Goal: Task Accomplishment & Management: Manage account settings

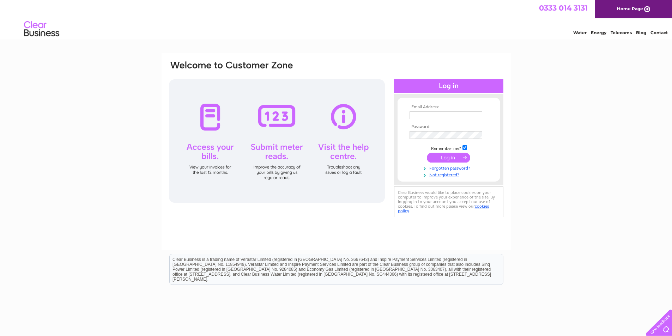
click at [455, 116] on input "text" at bounding box center [446, 115] width 73 height 8
type input "apmarsh@sky.com"
click at [434, 160] on input "submit" at bounding box center [448, 158] width 43 height 10
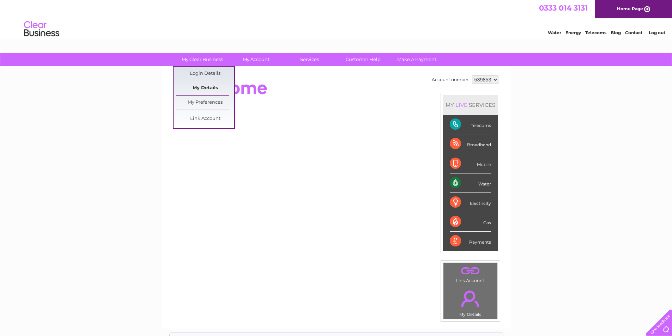
click at [210, 86] on link "My Details" at bounding box center [205, 88] width 58 height 14
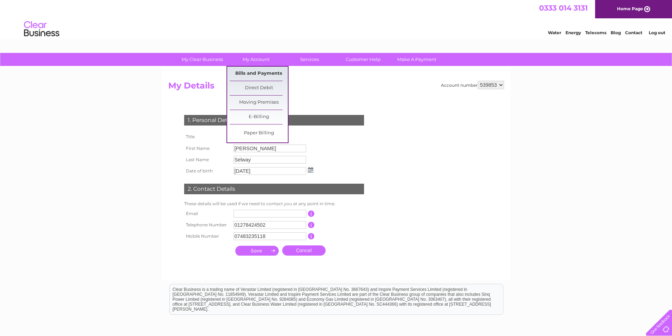
click at [255, 73] on link "Bills and Payments" at bounding box center [259, 74] width 58 height 14
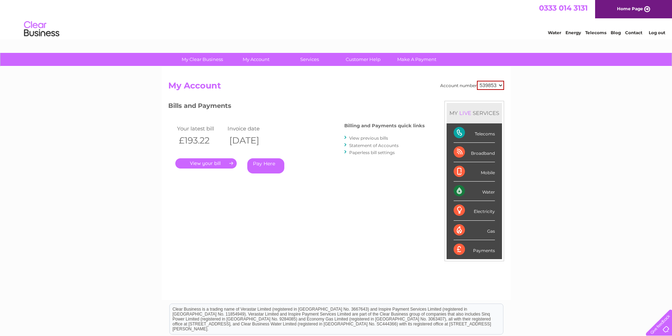
click at [378, 139] on link "View previous bills" at bounding box center [368, 137] width 39 height 5
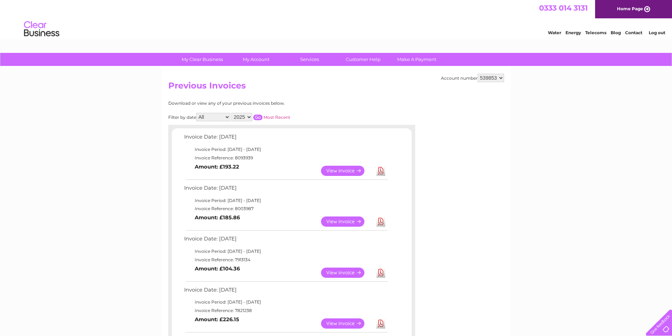
click at [381, 223] on link "Download" at bounding box center [380, 222] width 9 height 10
click at [380, 171] on link "Download" at bounding box center [380, 171] width 9 height 10
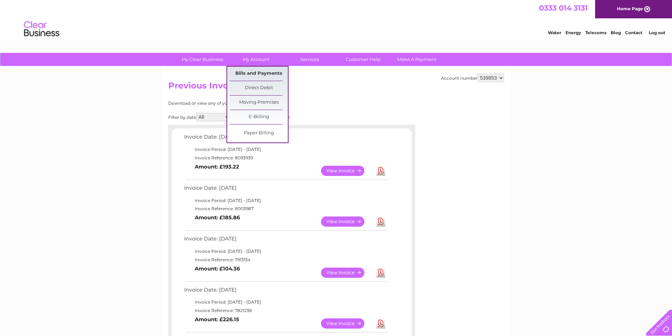
click at [267, 71] on link "Bills and Payments" at bounding box center [259, 74] width 58 height 14
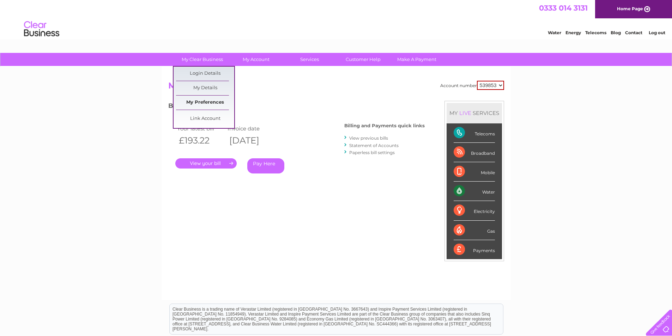
click at [206, 100] on link "My Preferences" at bounding box center [205, 103] width 58 height 14
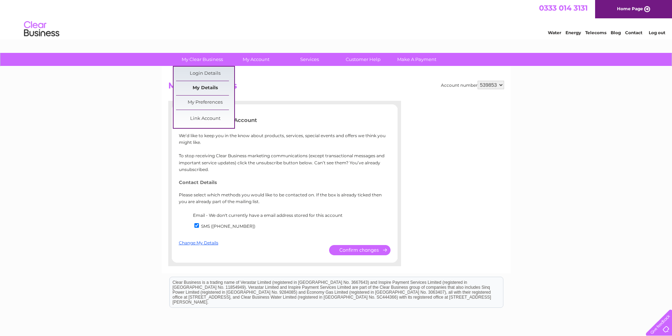
click at [199, 87] on link "My Details" at bounding box center [205, 88] width 58 height 14
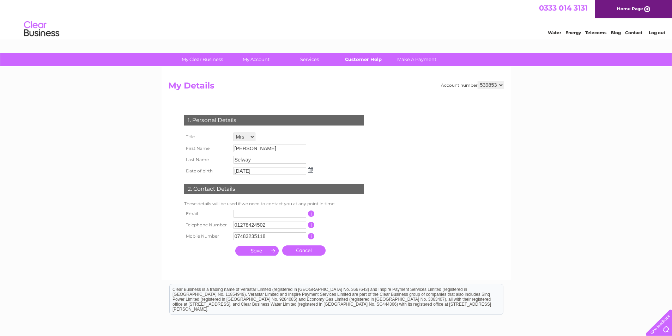
click at [354, 58] on link "Customer Help" at bounding box center [363, 59] width 58 height 13
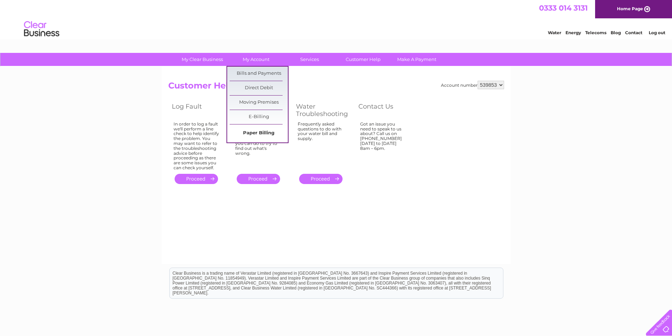
click at [258, 134] on link "Paper Billing" at bounding box center [259, 133] width 58 height 14
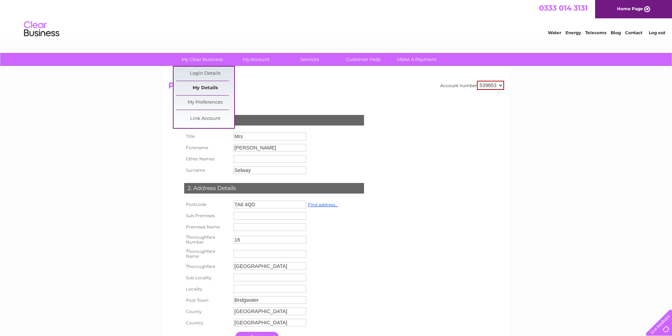
click at [203, 88] on link "My Details" at bounding box center [205, 88] width 58 height 14
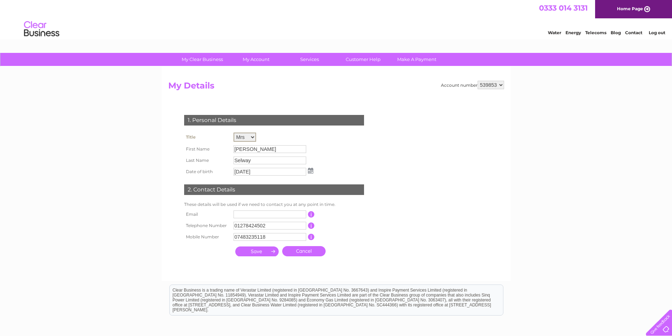
click at [251, 139] on select "Mr Mrs Ms Miss Dr Rev Prof Other" at bounding box center [245, 137] width 23 height 9
click at [234, 133] on select "Mr Mrs Ms Miss Dr Rev Prof Other" at bounding box center [245, 137] width 23 height 9
click at [261, 149] on input "[PERSON_NAME]" at bounding box center [270, 149] width 73 height 8
click at [281, 148] on input "[PERSON_NAME]" at bounding box center [270, 149] width 73 height 8
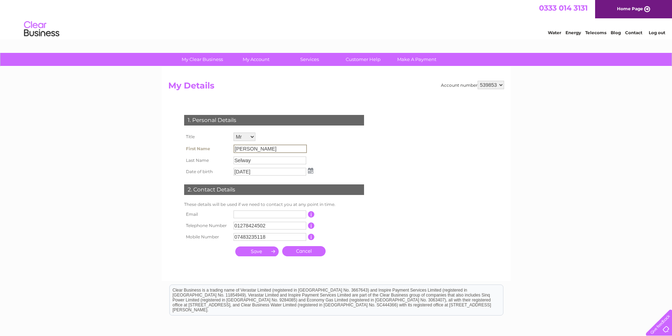
click at [253, 139] on select "Mr Mrs Ms Miss Dr Rev Prof Other" at bounding box center [245, 137] width 22 height 8
select select "Mrs"
click at [234, 133] on select "Mr Mrs Ms Miss Dr Rev Prof Other" at bounding box center [245, 137] width 23 height 9
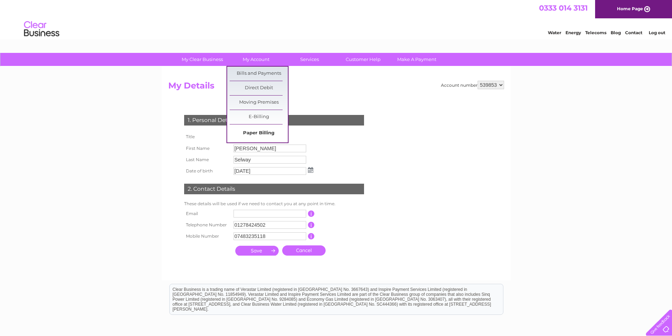
click at [267, 133] on link "Paper Billing" at bounding box center [259, 133] width 58 height 14
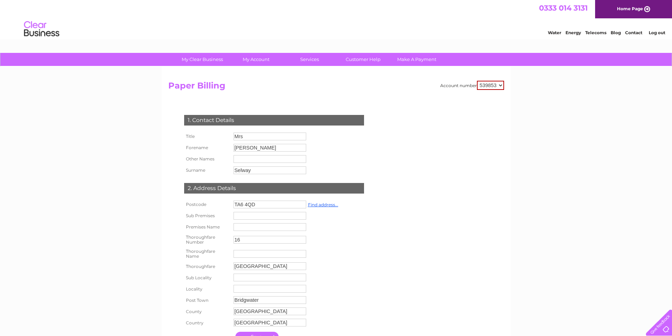
click at [283, 138] on input "Mrs" at bounding box center [270, 137] width 73 height 8
type input "Mr"
click at [276, 150] on input "[PERSON_NAME]" at bounding box center [270, 149] width 73 height 8
type input "T"
type input "[PERSON_NAME]"
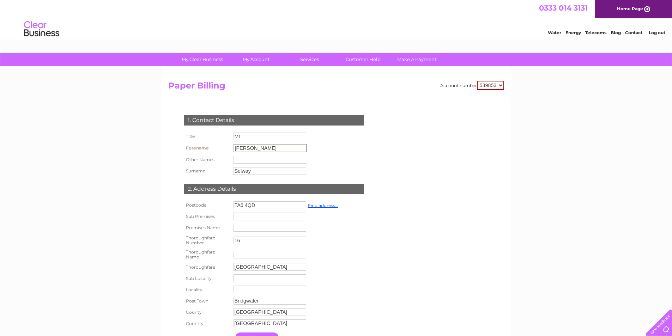
click at [274, 168] on input "Selway" at bounding box center [270, 171] width 73 height 8
type input "S"
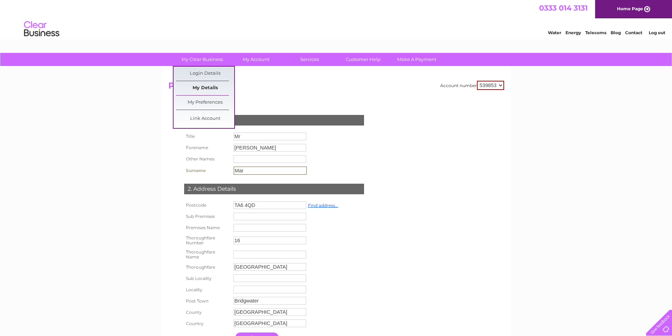
type input "Mar"
click at [205, 85] on link "My Details" at bounding box center [205, 88] width 58 height 14
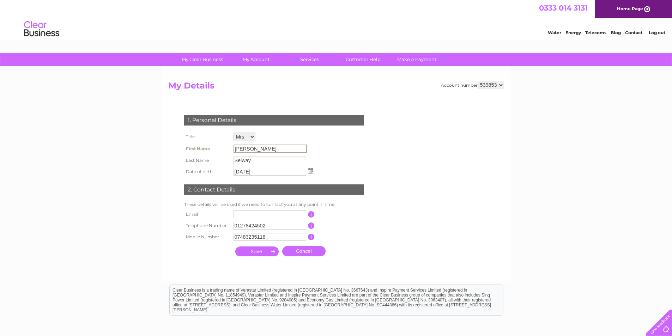
click at [293, 149] on input "[PERSON_NAME]" at bounding box center [270, 149] width 73 height 8
click at [293, 160] on input "Selway" at bounding box center [270, 160] width 73 height 8
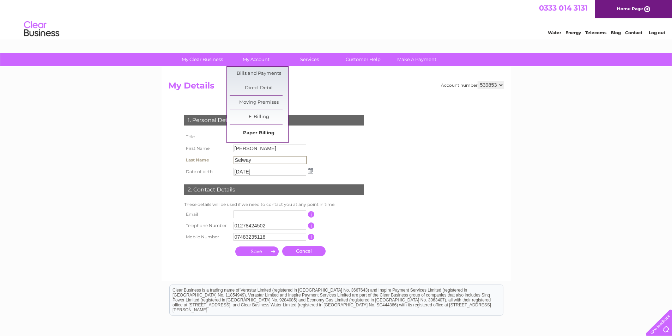
click at [258, 131] on link "Paper Billing" at bounding box center [259, 133] width 58 height 14
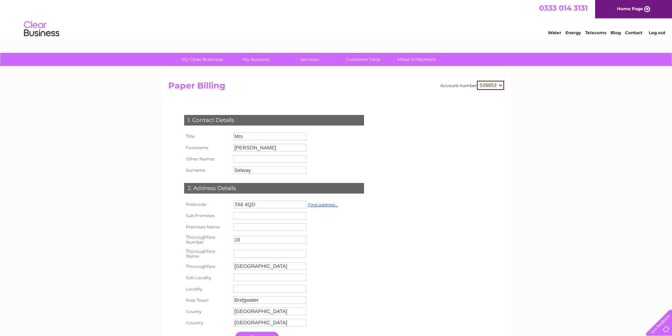
click at [263, 135] on input "Mrs" at bounding box center [270, 137] width 73 height 8
type input "Mr"
click at [270, 149] on input "[PERSON_NAME]" at bounding box center [270, 149] width 73 height 8
type input "T"
type input "[PERSON_NAME]"
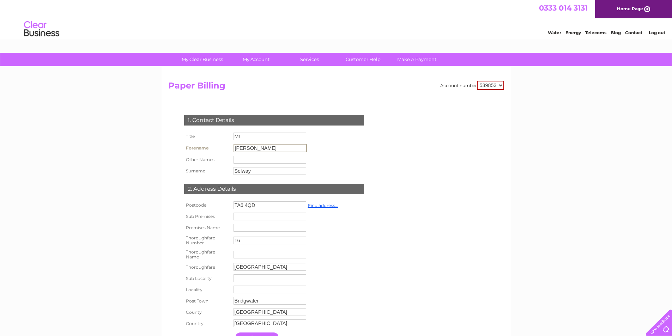
click at [275, 169] on input "Selway" at bounding box center [270, 171] width 73 height 8
type input "S"
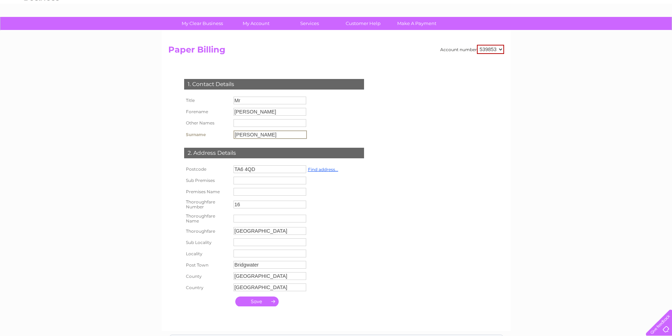
scroll to position [71, 0]
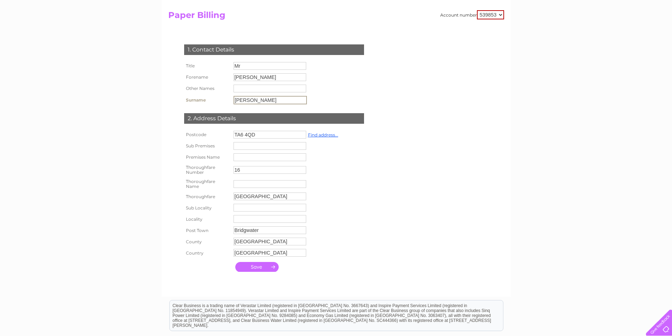
type input "Marsh"
click at [272, 135] on input "TA6 4QD" at bounding box center [270, 134] width 73 height 8
type input "TA6 7HR"
click at [275, 157] on input "text" at bounding box center [270, 157] width 73 height 8
type input "Bridgwater Bowling Club"
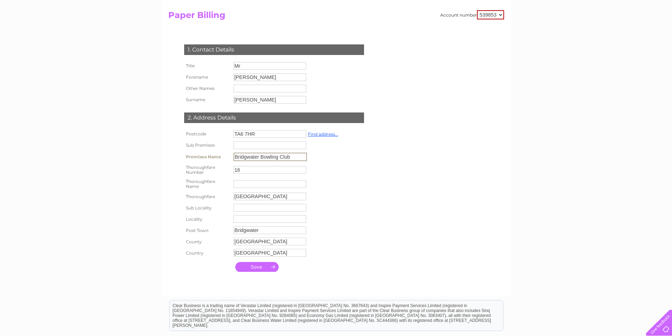
click at [270, 171] on input "16" at bounding box center [270, 170] width 73 height 8
type input "1"
click at [266, 183] on input "text" at bounding box center [270, 184] width 73 height 8
type input "The Parks"
click at [297, 196] on input "Sydenham Road" at bounding box center [270, 196] width 73 height 8
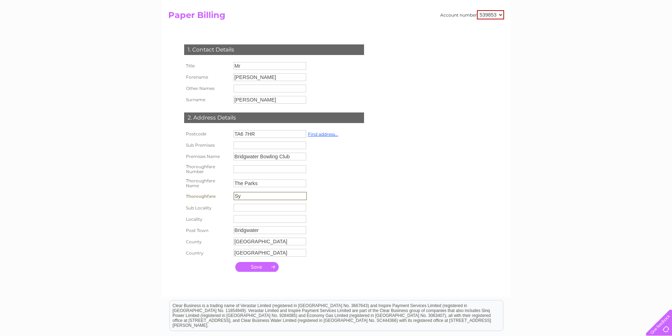
type input "S"
type input "[GEOGRAPHIC_DATA]"
click at [288, 207] on input "text" at bounding box center [270, 208] width 73 height 8
click at [260, 269] on input "submit" at bounding box center [256, 266] width 43 height 10
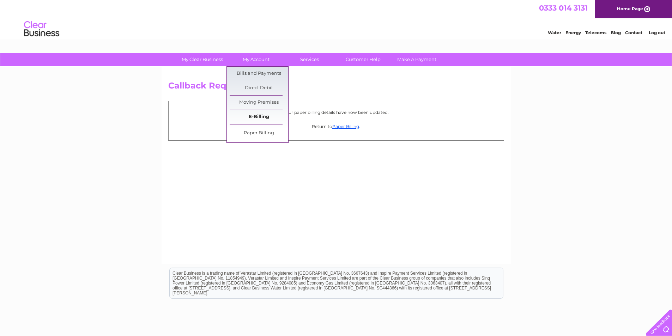
click at [266, 117] on link "E-Billing" at bounding box center [259, 117] width 58 height 14
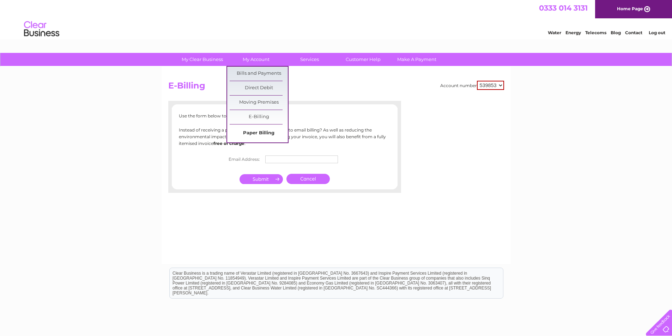
click at [253, 132] on link "Paper Billing" at bounding box center [259, 133] width 58 height 14
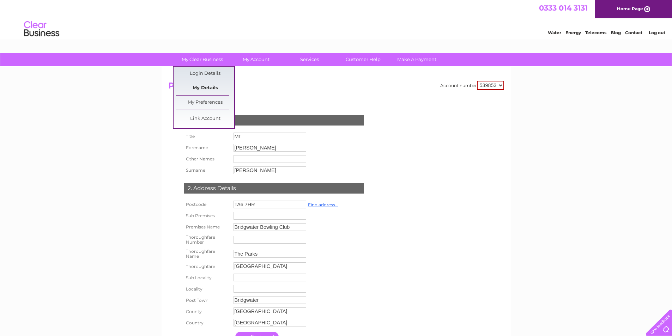
click at [205, 85] on link "My Details" at bounding box center [205, 88] width 58 height 14
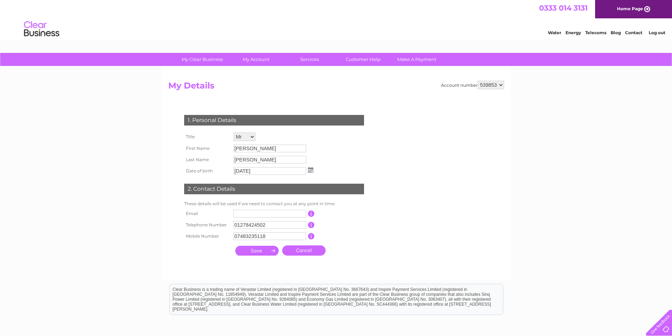
click at [309, 172] on img at bounding box center [310, 170] width 5 height 6
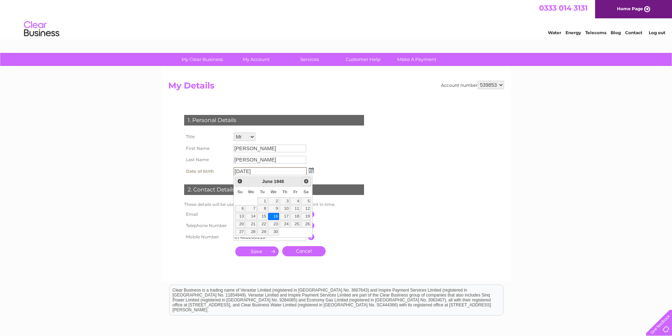
click at [302, 182] on link "Next" at bounding box center [306, 181] width 9 height 9
click at [306, 181] on span "Next" at bounding box center [306, 181] width 6 height 6
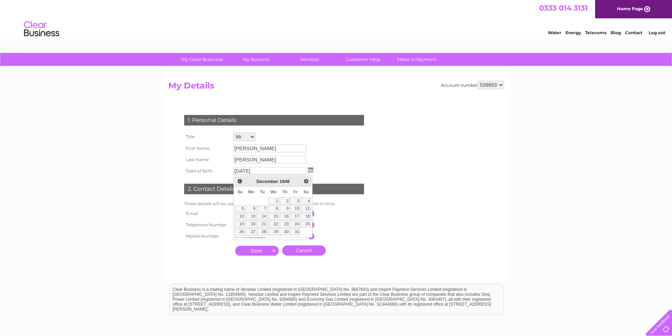
click at [306, 181] on span "Next" at bounding box center [306, 181] width 6 height 6
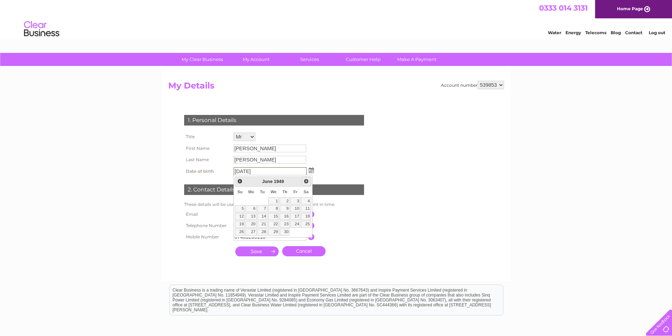
click at [306, 181] on span "Next" at bounding box center [306, 181] width 6 height 6
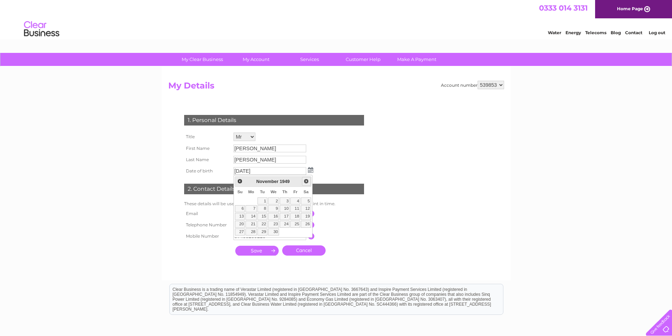
click at [306, 181] on span "Next" at bounding box center [306, 181] width 6 height 6
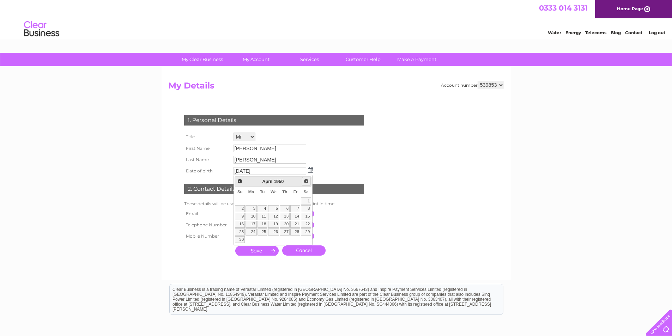
click at [306, 181] on span "Next" at bounding box center [306, 181] width 6 height 6
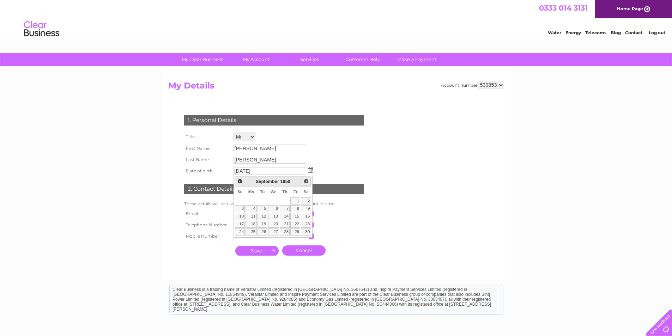
click at [306, 181] on span "Next" at bounding box center [306, 181] width 6 height 6
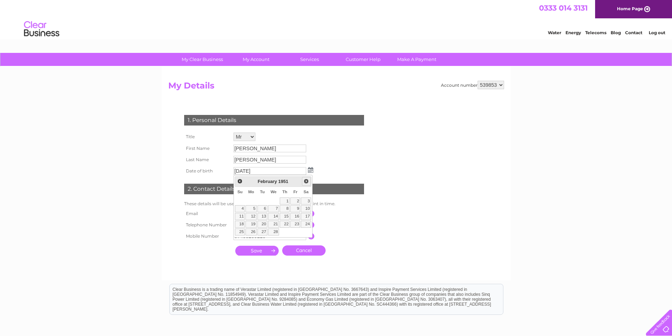
click at [306, 181] on span "Next" at bounding box center [306, 181] width 6 height 6
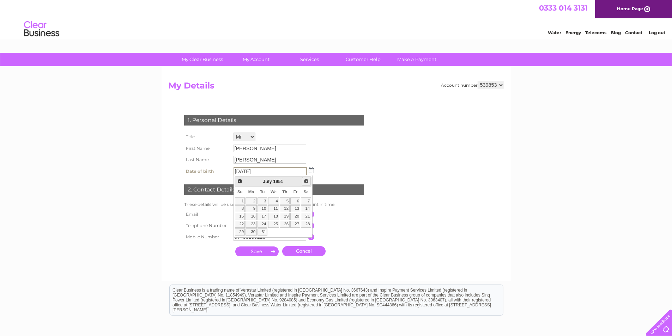
click at [306, 181] on span "Next" at bounding box center [306, 181] width 6 height 6
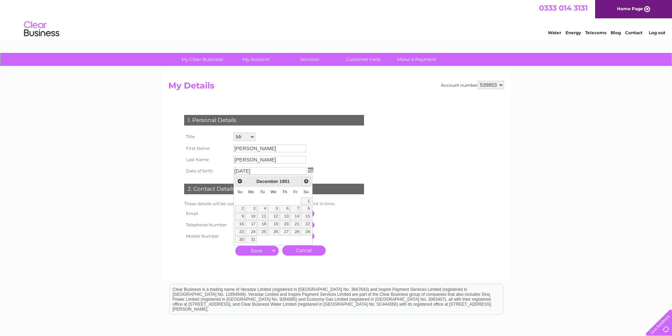
click at [306, 181] on span "Next" at bounding box center [306, 181] width 6 height 6
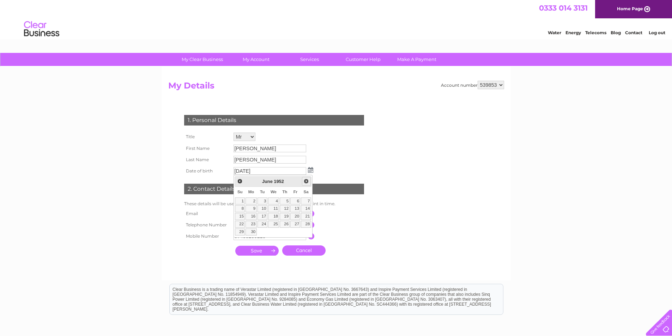
click at [306, 181] on span "Next" at bounding box center [306, 181] width 6 height 6
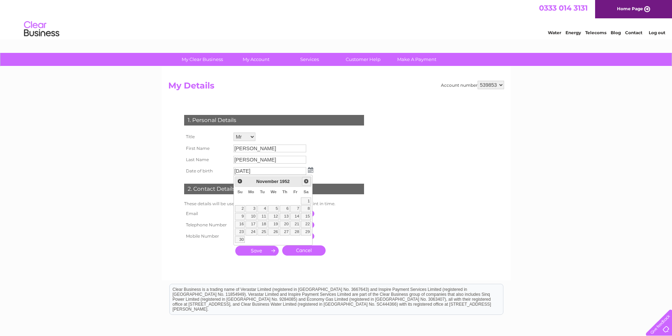
click at [306, 181] on span "Next" at bounding box center [306, 181] width 6 height 6
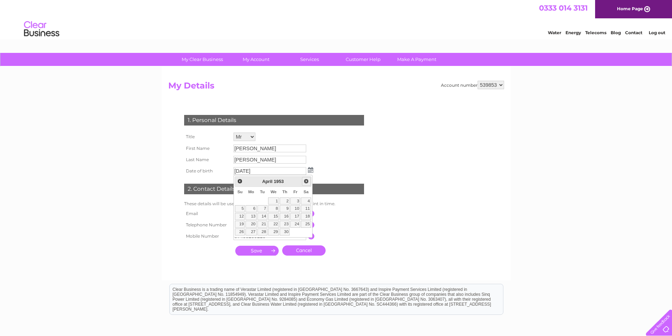
click at [306, 181] on span "Next" at bounding box center [306, 181] width 6 height 6
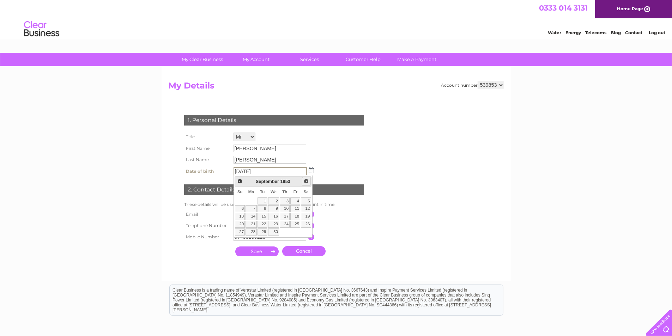
click at [306, 181] on span "Next" at bounding box center [306, 181] width 6 height 6
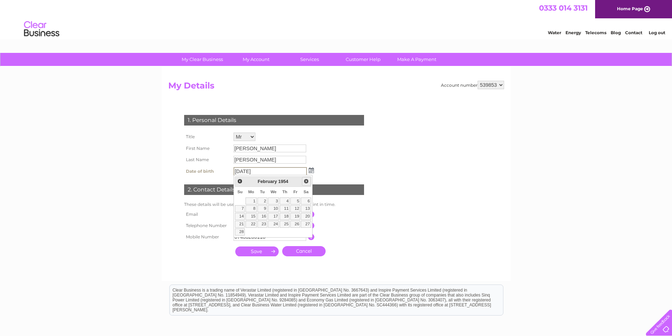
click at [306, 181] on span "Next" at bounding box center [306, 181] width 6 height 6
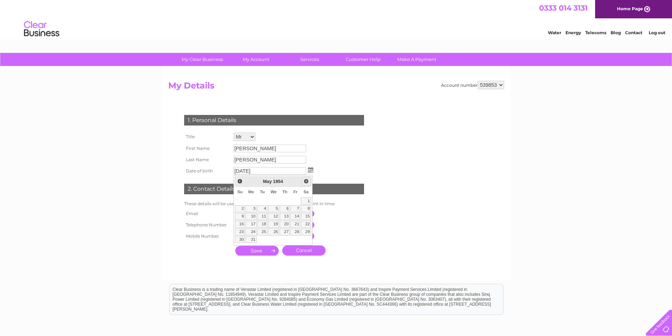
click at [306, 181] on span "Next" at bounding box center [306, 181] width 6 height 6
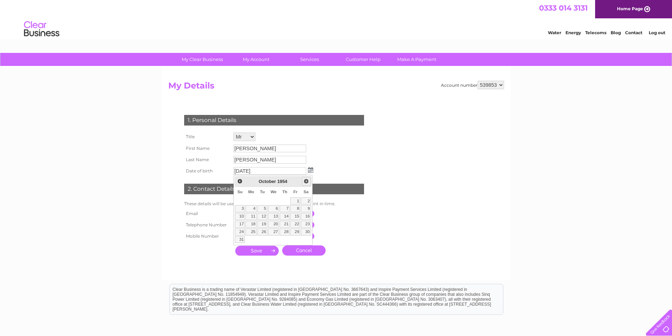
click at [306, 181] on span "Next" at bounding box center [306, 181] width 6 height 6
click at [307, 181] on span "Next" at bounding box center [306, 181] width 6 height 6
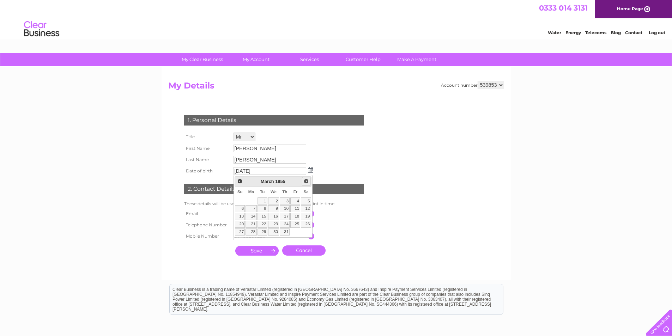
click at [307, 181] on span "Next" at bounding box center [306, 181] width 6 height 6
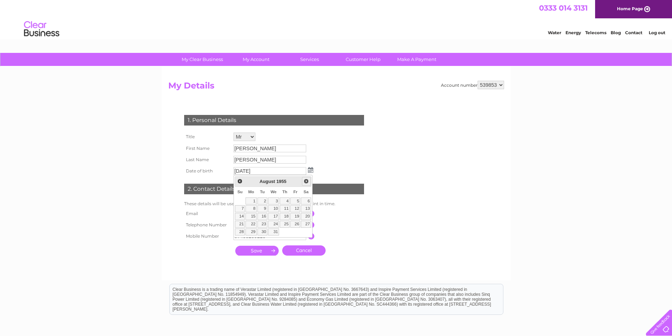
click at [307, 181] on span "Next" at bounding box center [306, 181] width 6 height 6
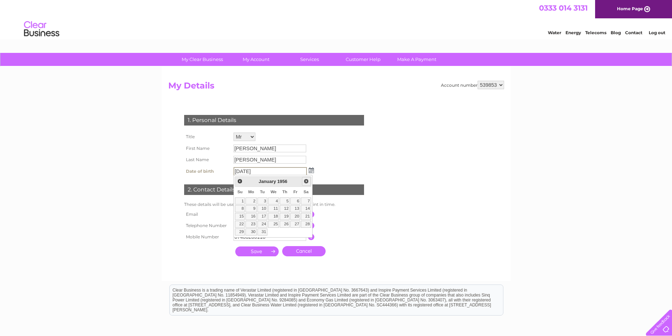
click at [307, 181] on span "Next" at bounding box center [306, 181] width 6 height 6
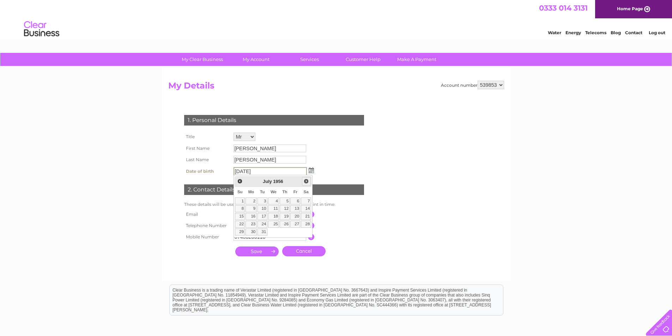
click at [307, 181] on span "Next" at bounding box center [306, 181] width 6 height 6
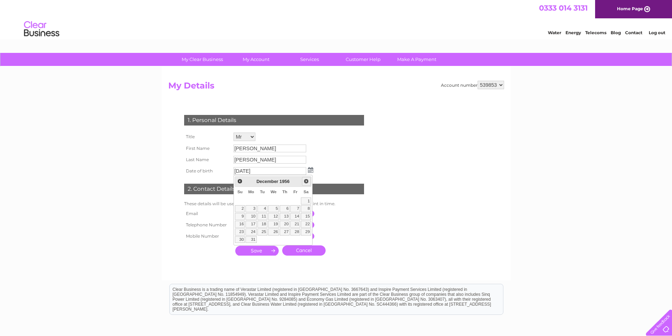
click at [307, 181] on span "Next" at bounding box center [306, 181] width 6 height 6
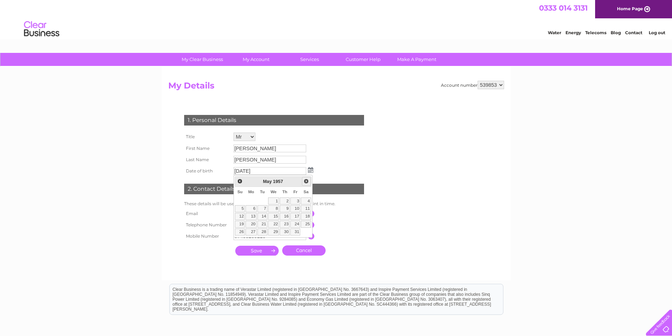
click at [307, 181] on span "Next" at bounding box center [306, 181] width 6 height 6
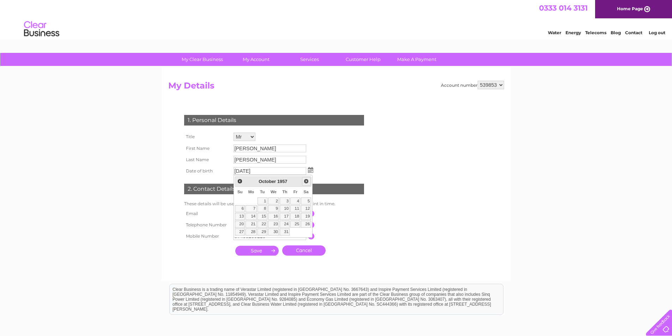
click at [307, 181] on span "Next" at bounding box center [306, 181] width 6 height 6
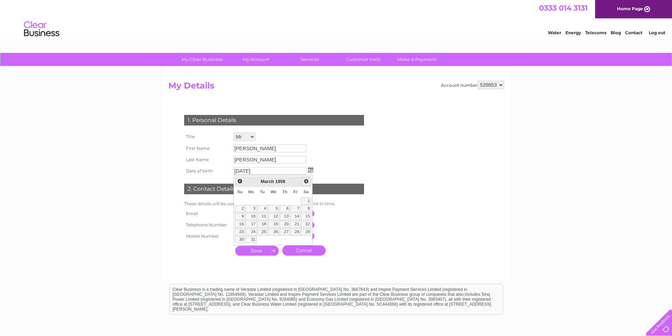
click at [307, 181] on span "Next" at bounding box center [306, 181] width 6 height 6
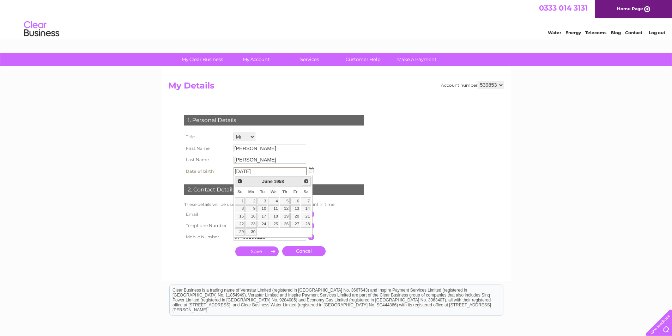
click at [307, 181] on span "Next" at bounding box center [306, 181] width 6 height 6
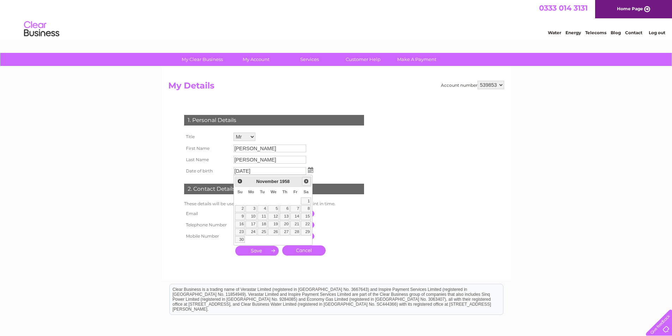
click at [307, 181] on span "Next" at bounding box center [306, 181] width 6 height 6
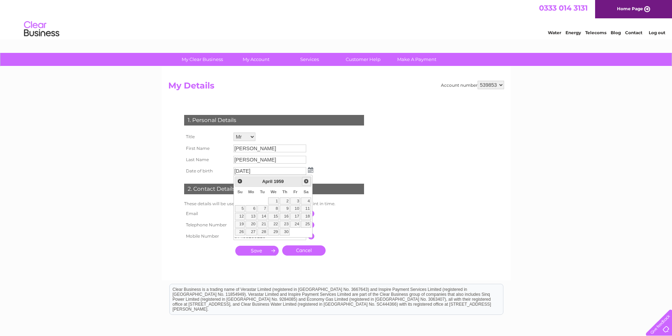
click at [307, 181] on span "Next" at bounding box center [306, 181] width 6 height 6
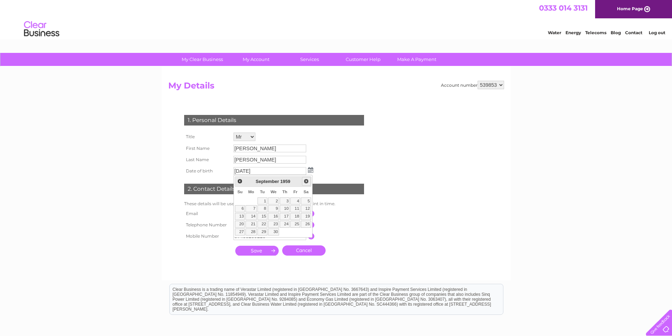
click at [307, 181] on span "Next" at bounding box center [306, 181] width 6 height 6
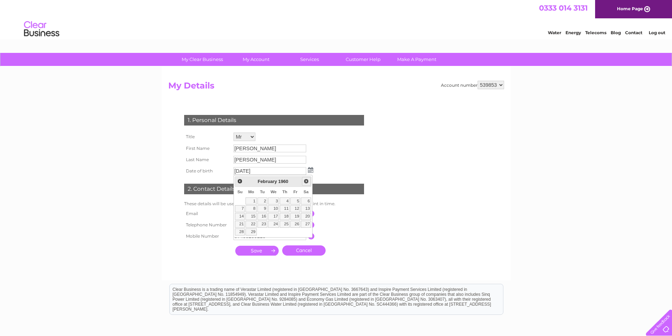
click at [307, 181] on span "Next" at bounding box center [306, 181] width 6 height 6
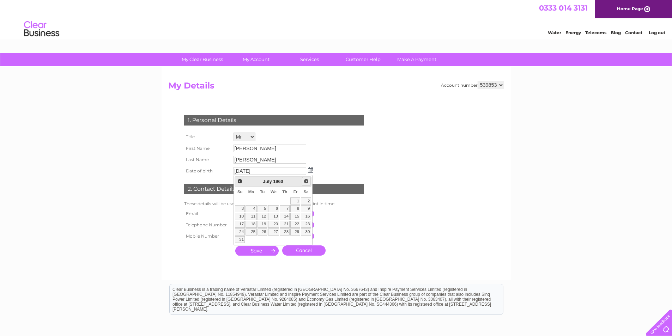
click at [307, 181] on span "Next" at bounding box center [306, 181] width 6 height 6
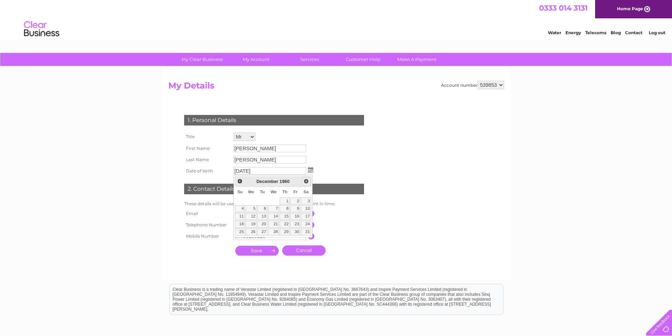
click at [307, 181] on span "Next" at bounding box center [306, 181] width 6 height 6
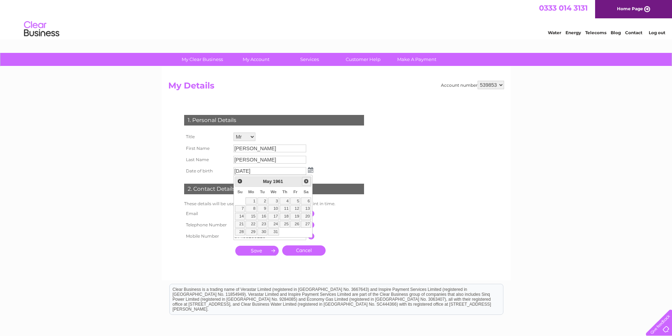
click at [307, 181] on span "Next" at bounding box center [306, 181] width 6 height 6
click at [241, 182] on span "Prev" at bounding box center [240, 181] width 6 height 6
click at [241, 224] on link "21" at bounding box center [240, 224] width 10 height 7
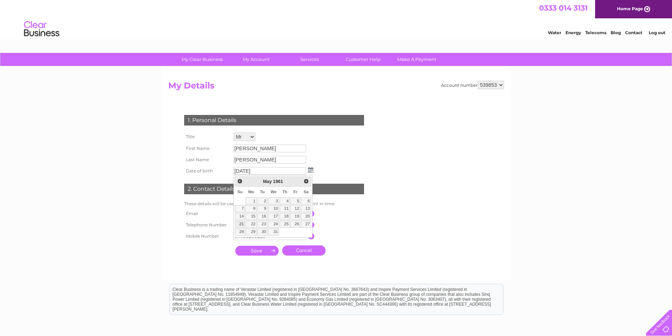
type input "21/05/1961"
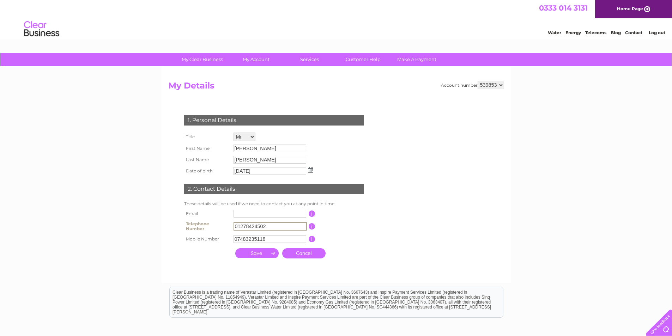
click at [279, 226] on input "01278424502" at bounding box center [270, 226] width 73 height 8
type input "01278451658"
click at [260, 241] on td "07483235118" at bounding box center [270, 239] width 77 height 11
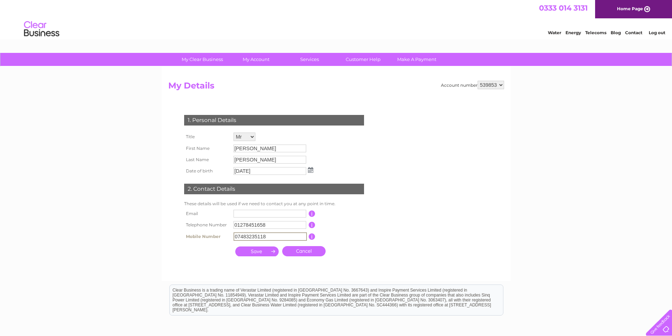
click at [271, 236] on input "07483235118" at bounding box center [270, 236] width 73 height 8
type input "0"
type input "07493319077"
click at [255, 250] on input "submit" at bounding box center [256, 252] width 43 height 10
click at [257, 214] on input "text" at bounding box center [270, 214] width 73 height 8
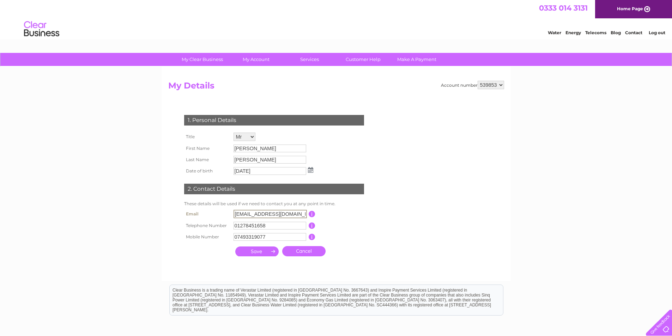
type input "apmarsh@sky.com"
click at [377, 241] on div "1. Personal Details Title Mr Mrs Ms Miss Dr Rev Prof Other First Name Andrew La…" at bounding box center [275, 184] width 214 height 152
click at [262, 249] on input "submit" at bounding box center [256, 251] width 43 height 10
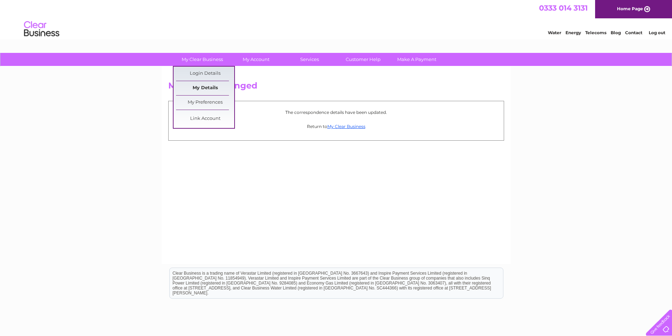
click at [208, 86] on link "My Details" at bounding box center [205, 88] width 58 height 14
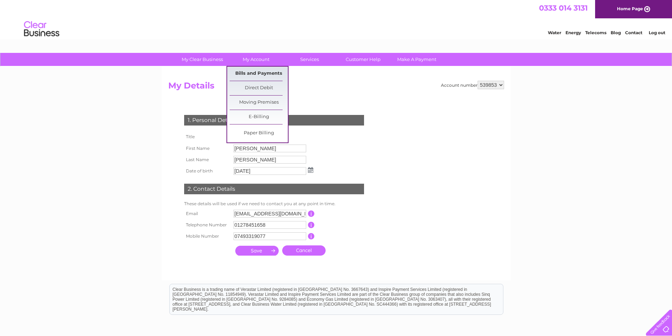
click at [259, 72] on link "Bills and Payments" at bounding box center [259, 74] width 58 height 14
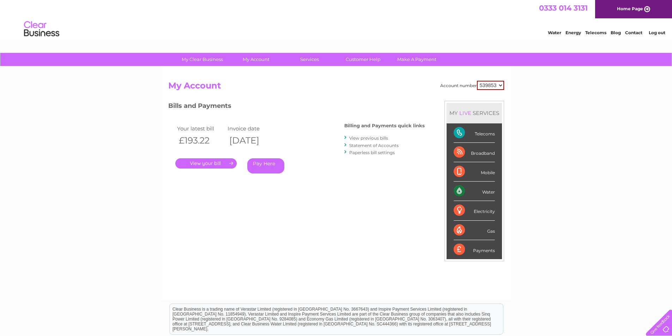
click at [382, 138] on link "View previous bills" at bounding box center [368, 137] width 39 height 5
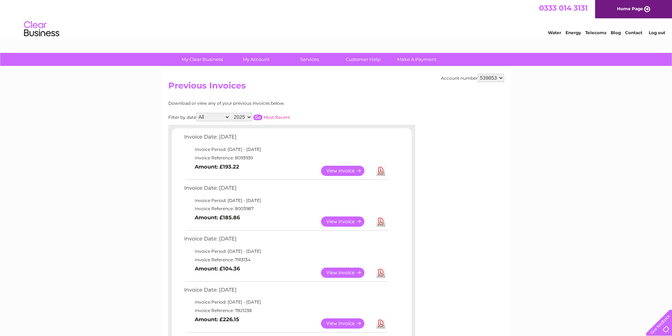
click at [248, 120] on select "2025 2024 2023 2022" at bounding box center [241, 117] width 21 height 8
select select "2024"
click at [232, 113] on select "2025 2024 2023 2022" at bounding box center [241, 117] width 21 height 8
click at [258, 116] on input "button" at bounding box center [257, 118] width 9 height 6
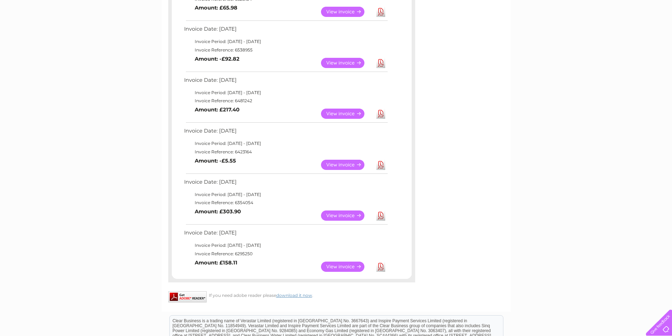
scroll to position [494, 0]
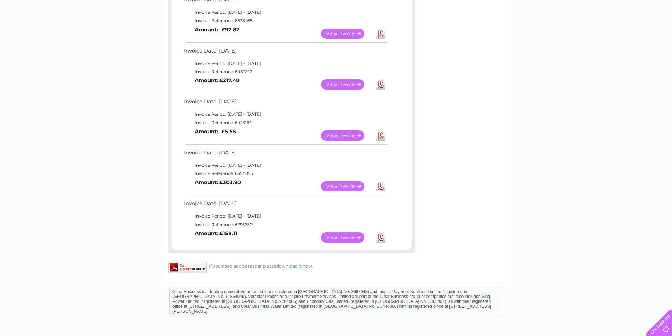
click at [381, 238] on link "Download" at bounding box center [380, 237] width 9 height 10
click at [382, 187] on link "Download" at bounding box center [380, 186] width 9 height 10
click at [382, 137] on link "Download" at bounding box center [380, 136] width 9 height 10
click at [381, 85] on link "Download" at bounding box center [380, 84] width 9 height 10
click at [381, 36] on link "Download" at bounding box center [380, 34] width 9 height 10
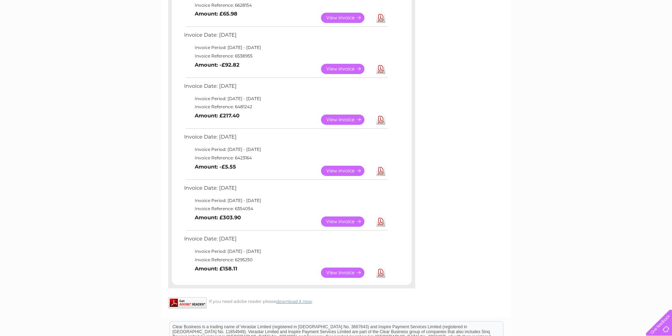
scroll to position [423, 0]
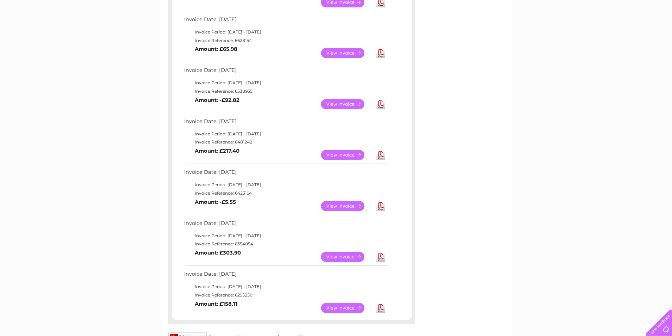
click at [378, 52] on link "Download" at bounding box center [380, 53] width 9 height 10
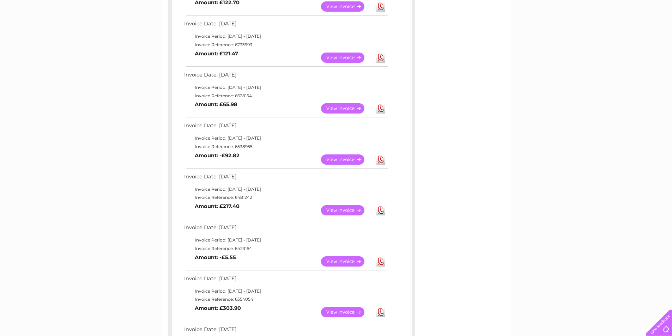
scroll to position [353, 0]
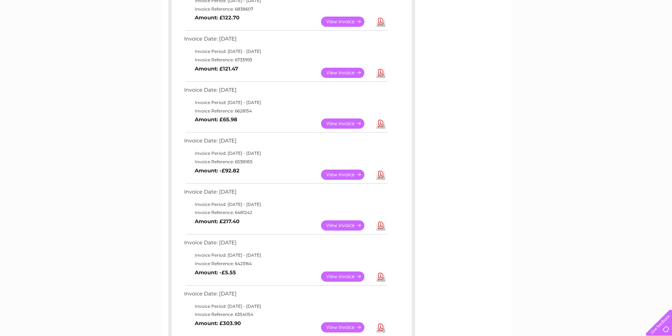
click at [382, 73] on link "Download" at bounding box center [380, 73] width 9 height 10
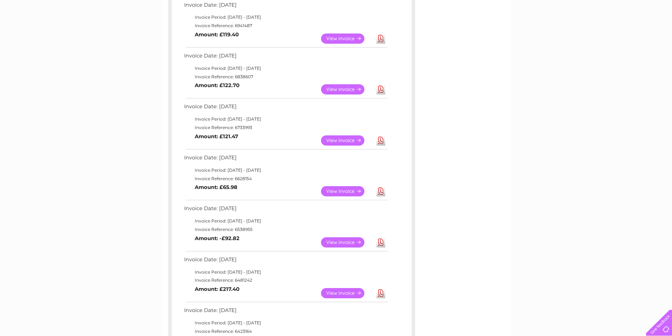
scroll to position [282, 0]
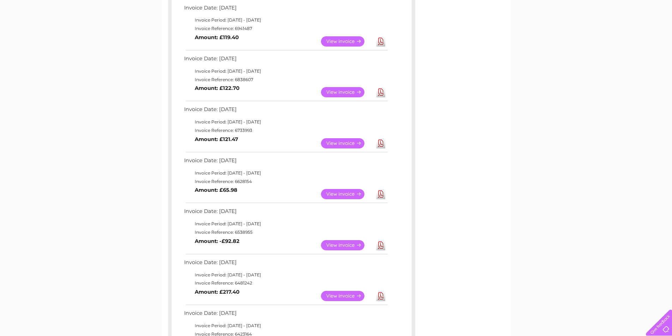
click at [382, 93] on link "Download" at bounding box center [380, 92] width 9 height 10
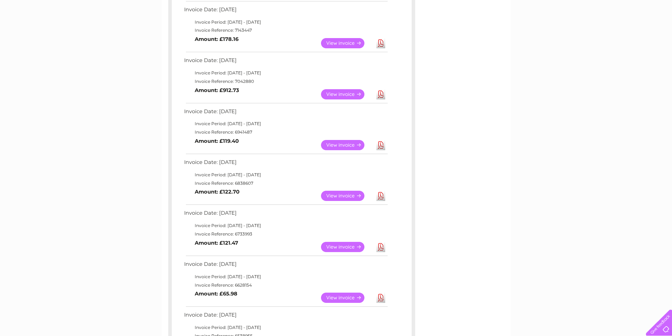
scroll to position [176, 0]
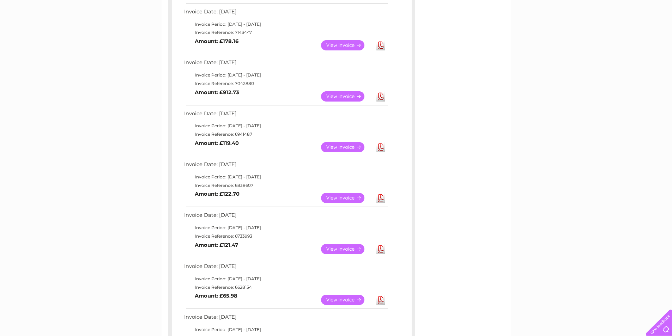
click at [380, 148] on link "Download" at bounding box center [380, 147] width 9 height 10
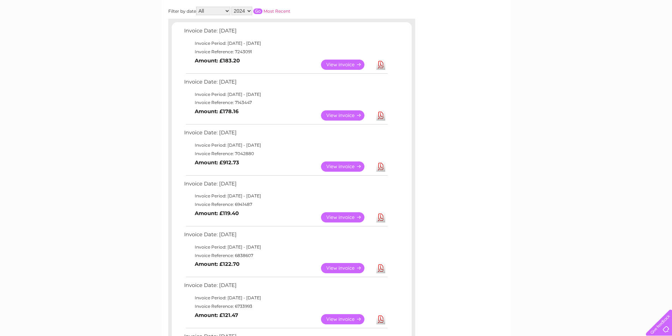
scroll to position [106, 0]
click at [382, 166] on link "Download" at bounding box center [380, 167] width 9 height 10
click at [382, 113] on link "Download" at bounding box center [380, 116] width 9 height 10
click at [383, 64] on link "Download" at bounding box center [380, 65] width 9 height 10
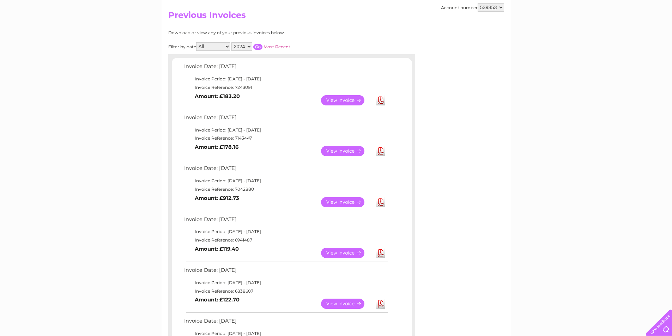
click at [248, 45] on select "2025 2024 2023 2022" at bounding box center [241, 46] width 21 height 8
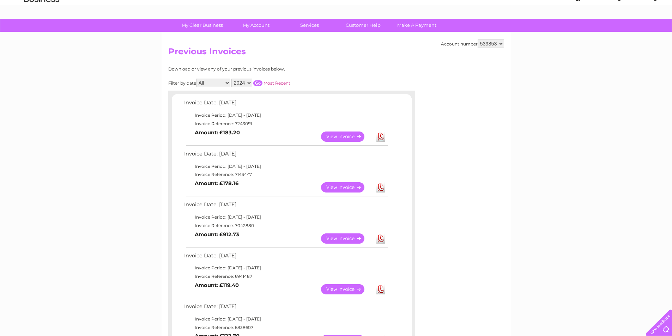
scroll to position [0, 0]
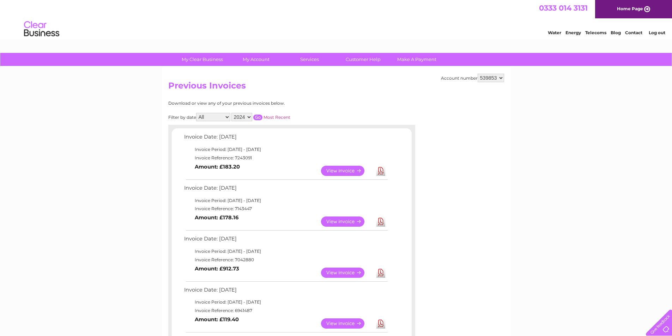
click at [658, 32] on link "Log out" at bounding box center [657, 32] width 17 height 5
